Goal: Information Seeking & Learning: Check status

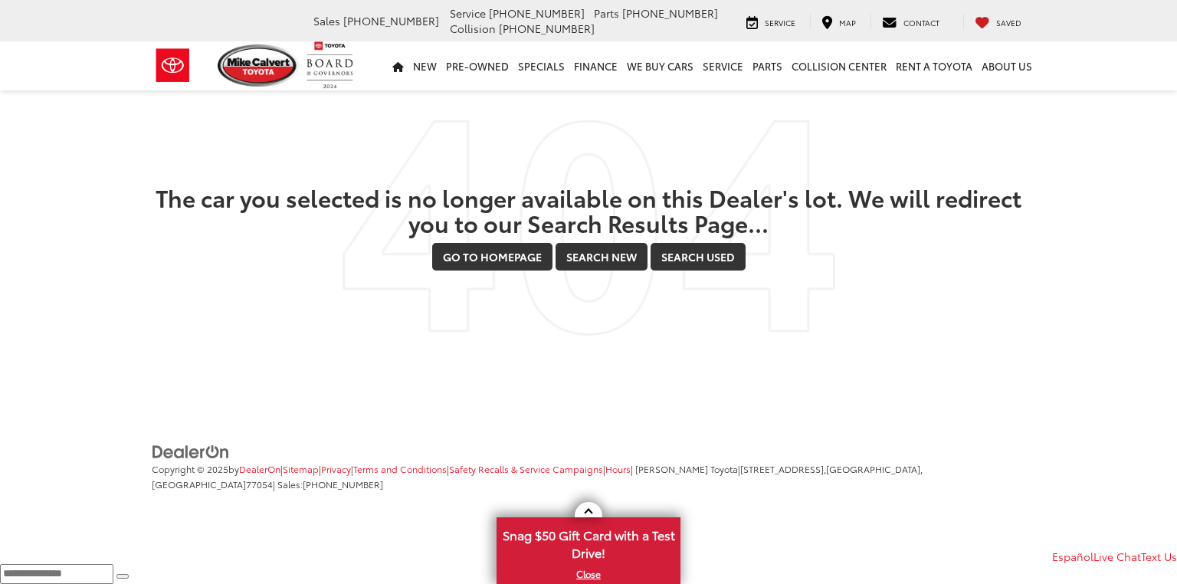
drag, startPoint x: 182, startPoint y: 198, endPoint x: 159, endPoint y: 201, distance: 22.3
click at [271, 205] on h2 "The car you selected is no longer available on this Dealer's lot. We will redir…" at bounding box center [588, 210] width 873 height 51
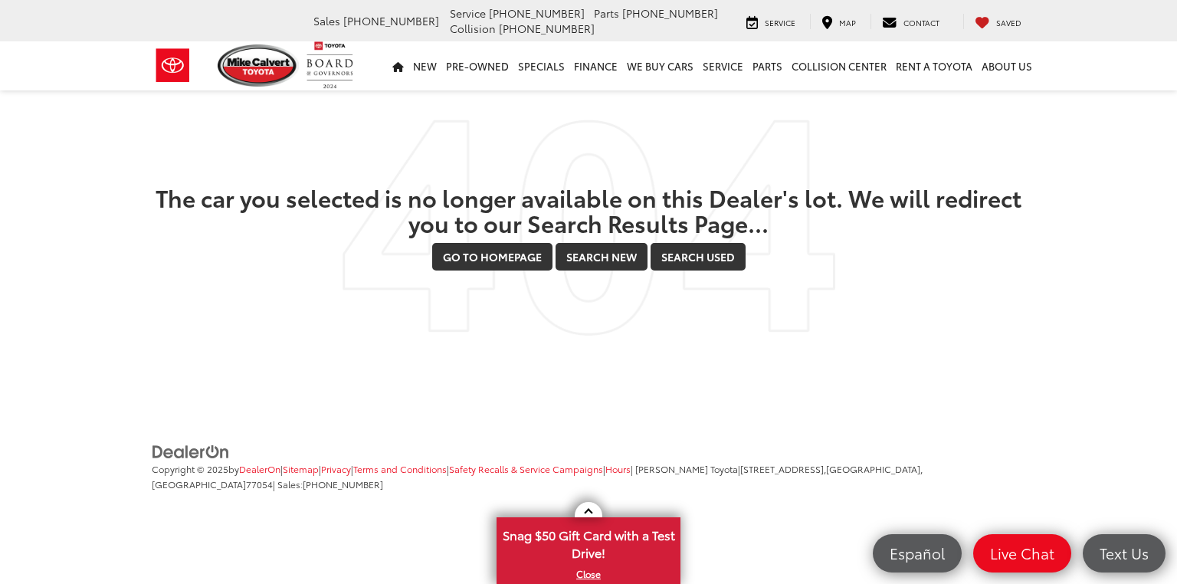
click at [146, 200] on div "The car you selected is no longer available on this Dealer's lot. We will redir…" at bounding box center [588, 228] width 896 height 86
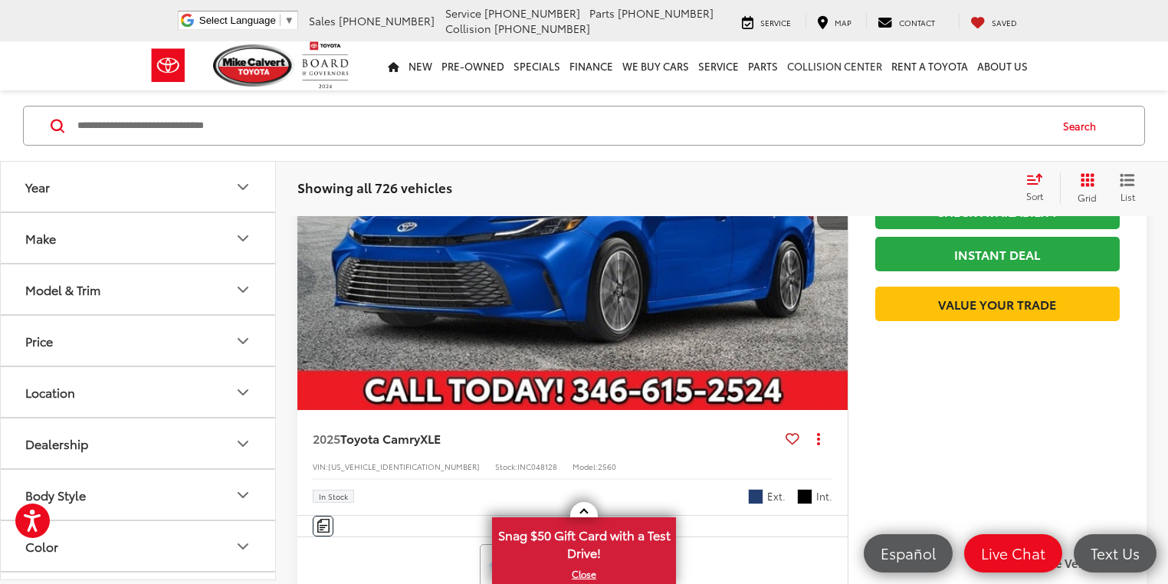
scroll to position [184, 0]
